Goal: Navigation & Orientation: Find specific page/section

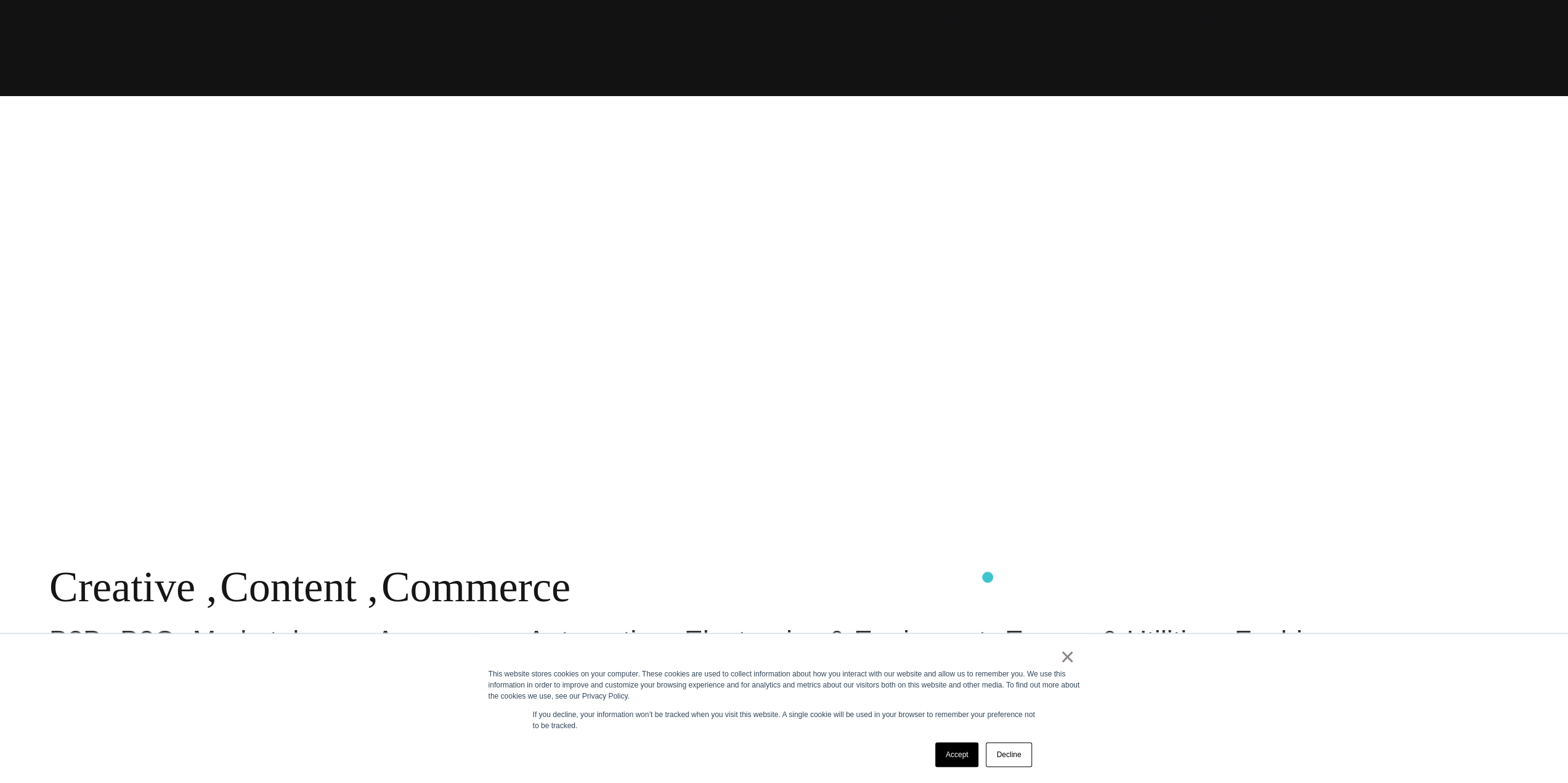
scroll to position [863, 0]
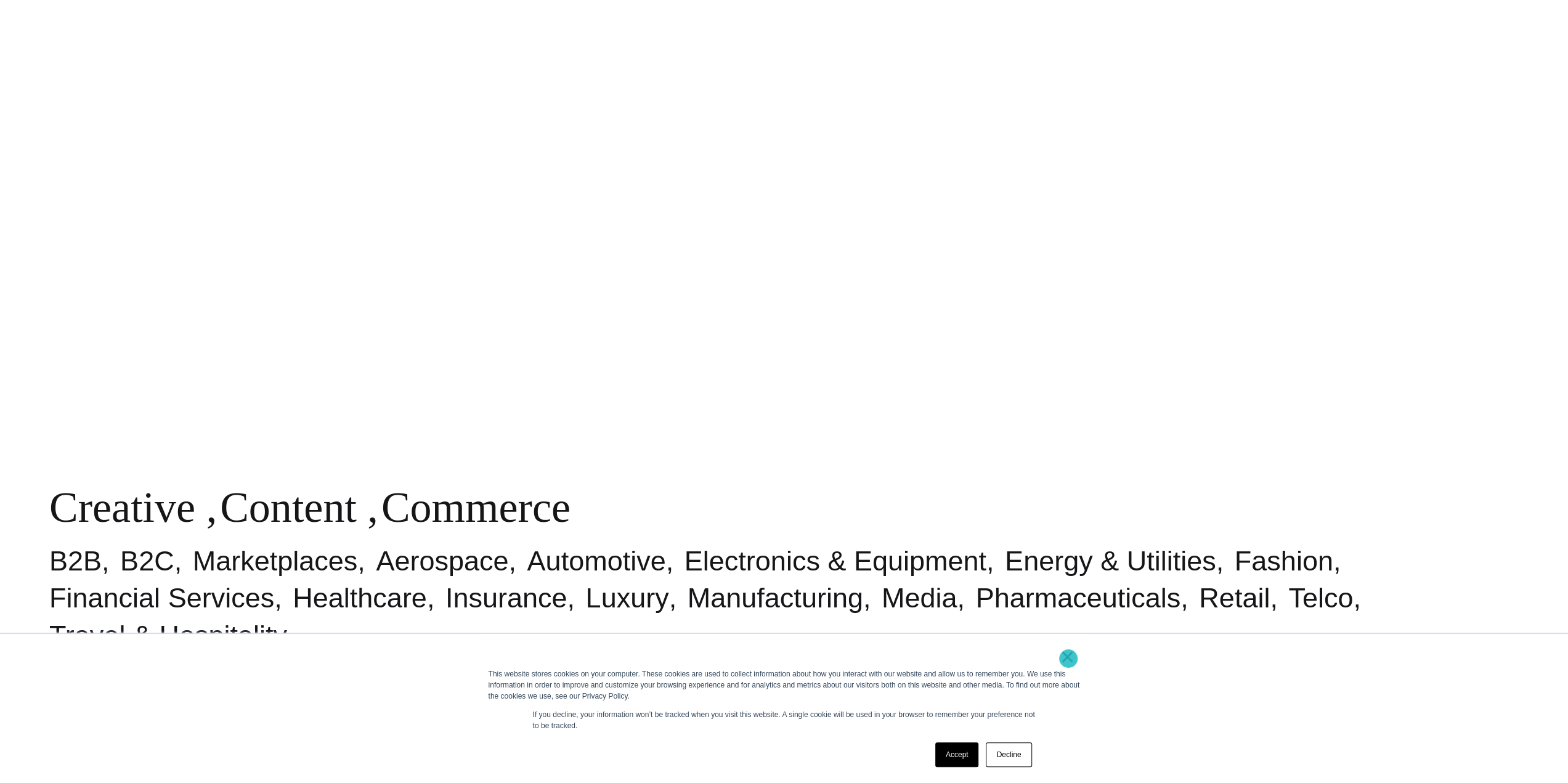
click at [1068, 659] on link "×" at bounding box center [1067, 657] width 14 height 11
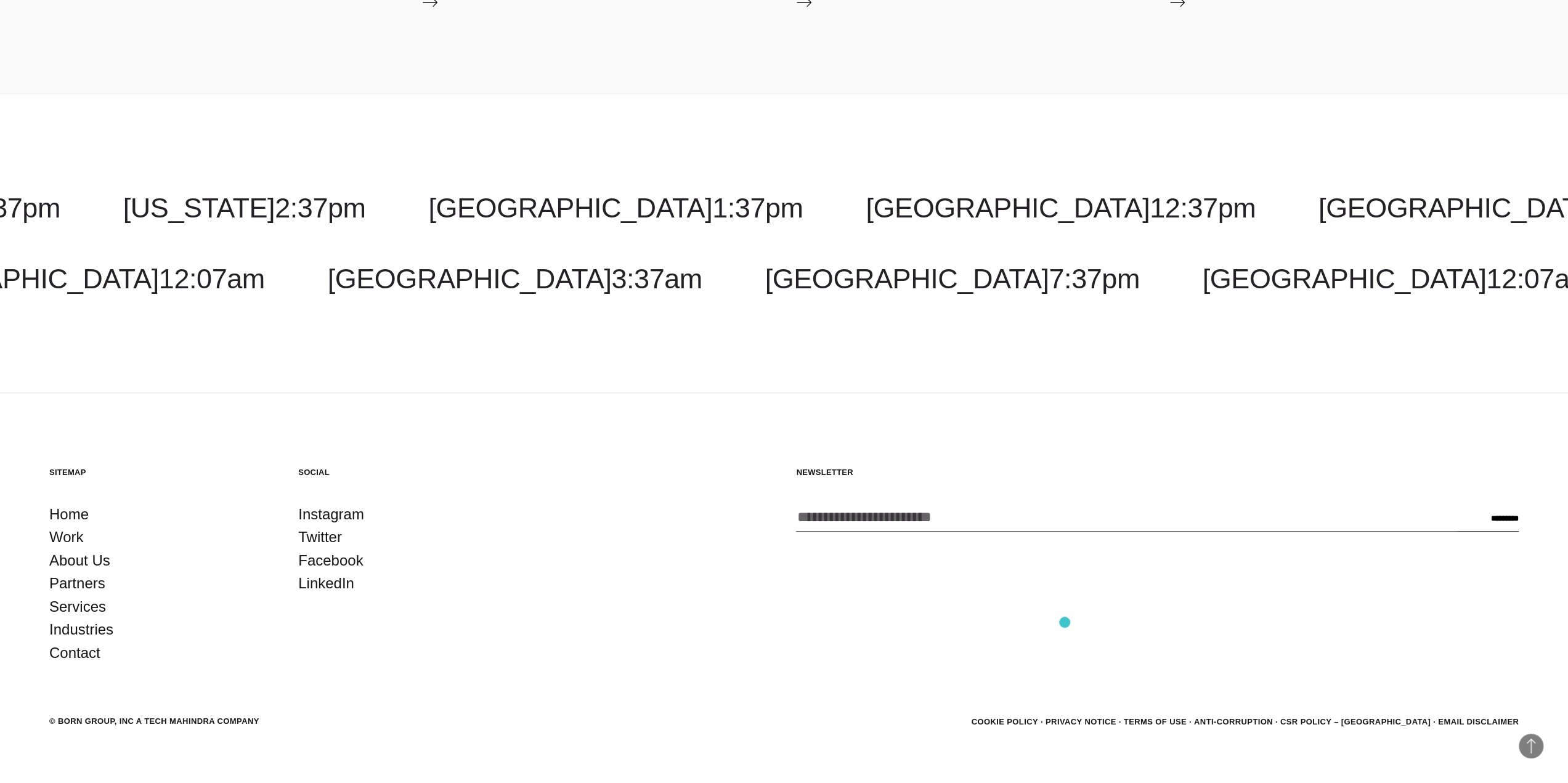
scroll to position [5004, 0]
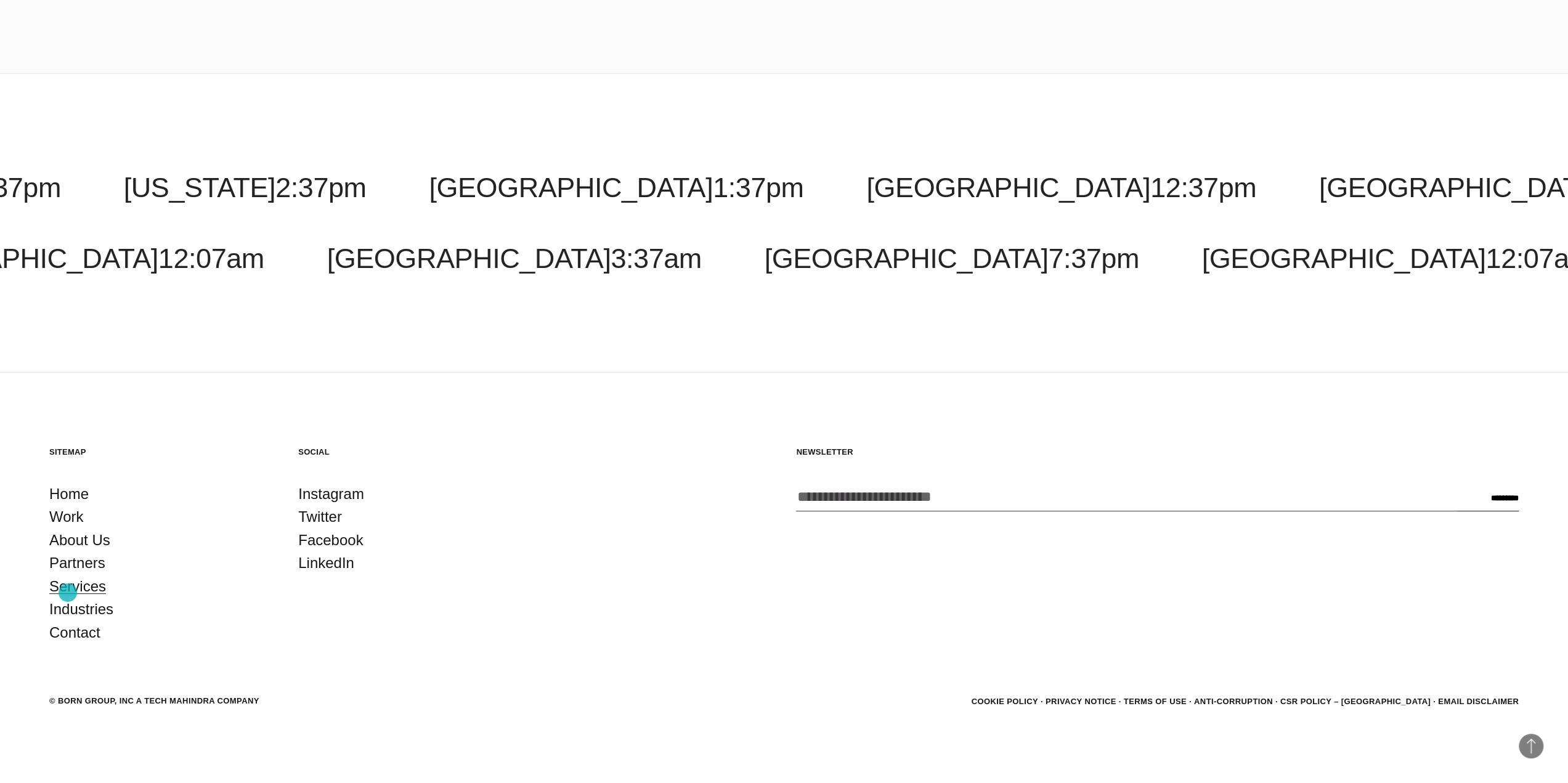
click at [68, 592] on link "Services" at bounding box center [78, 586] width 56 height 24
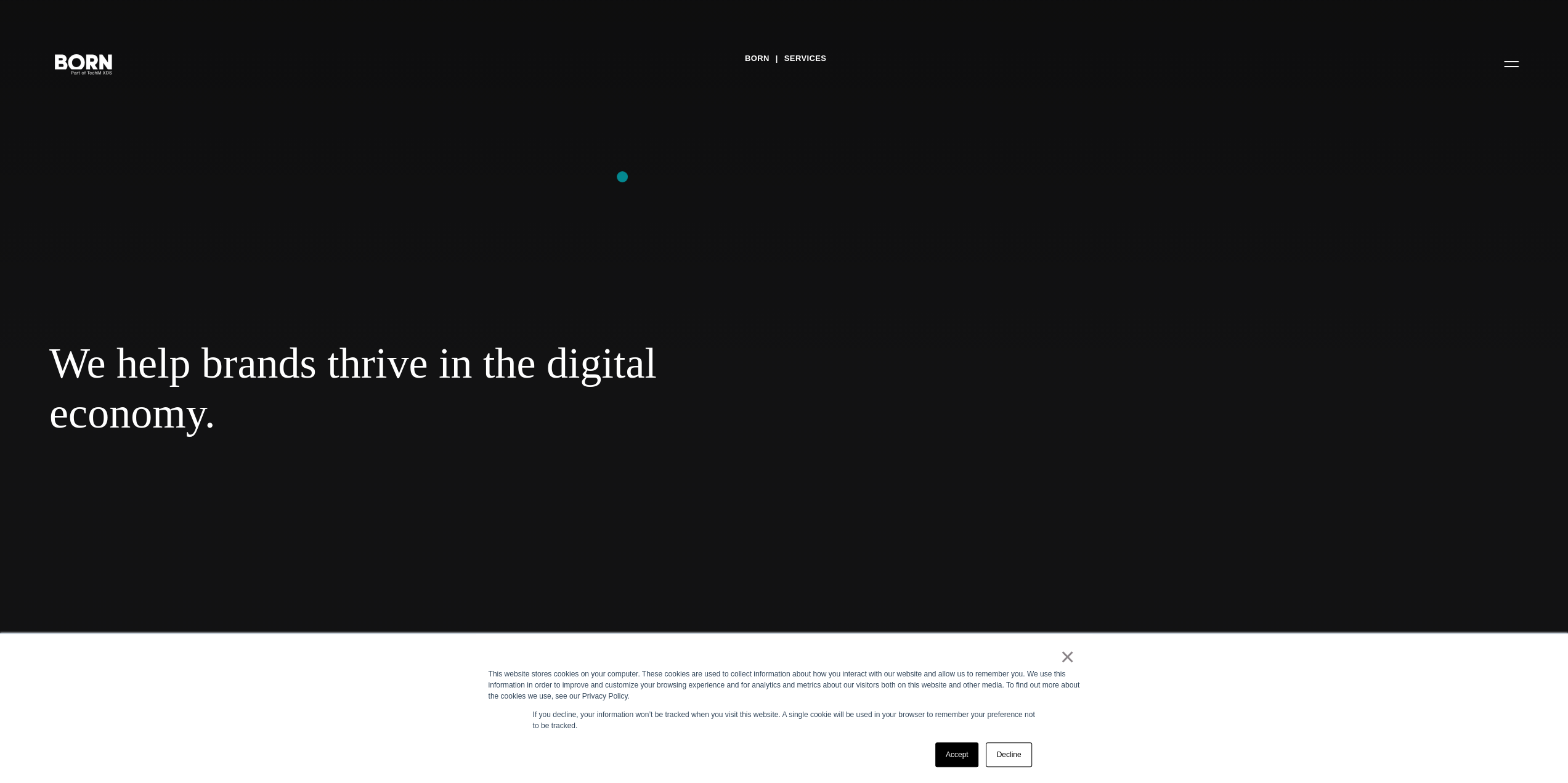
drag, startPoint x: 646, startPoint y: 527, endPoint x: 622, endPoint y: 177, distance: 350.8
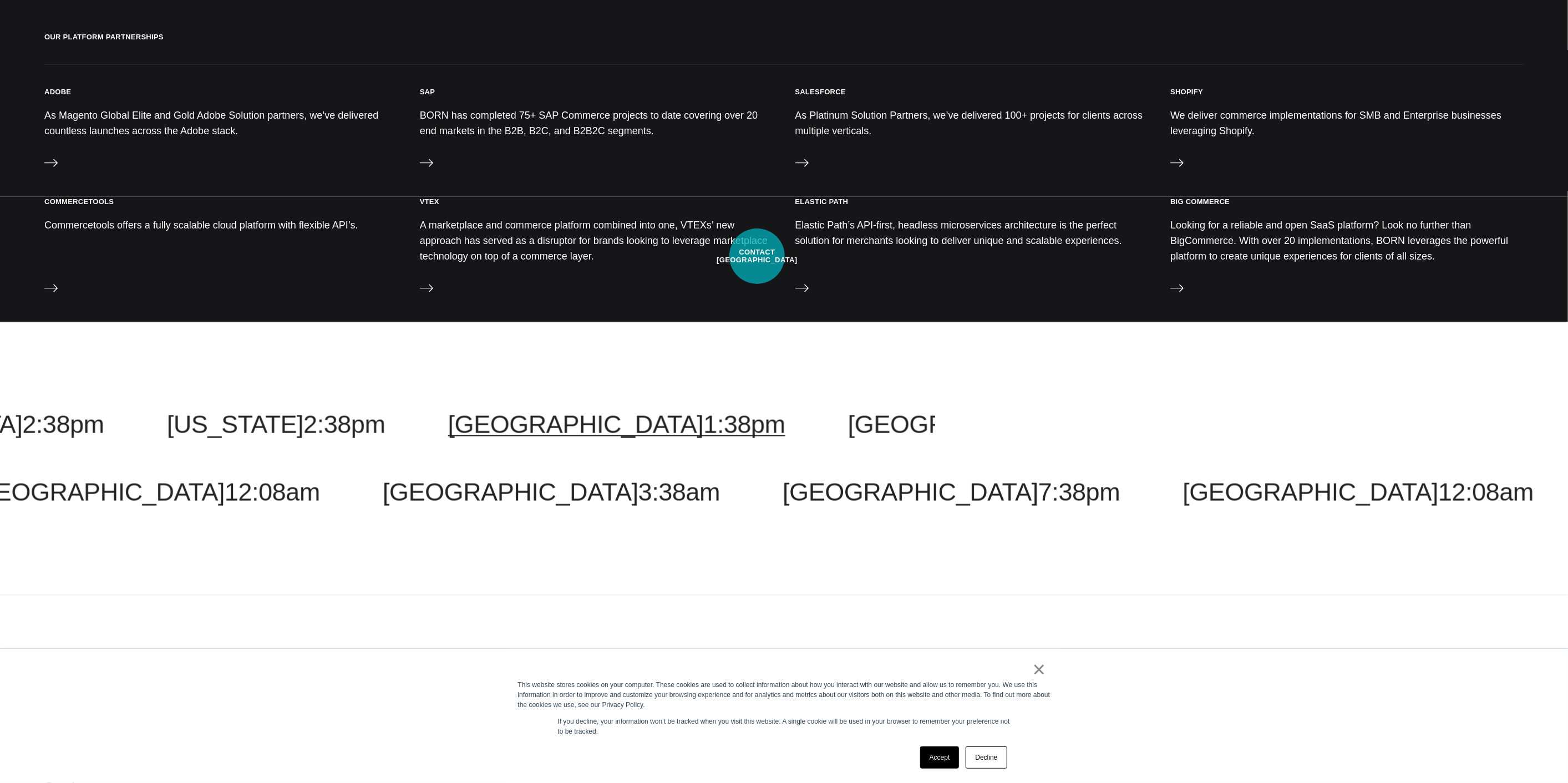
scroll to position [995, 0]
